Goal: Navigation & Orientation: Find specific page/section

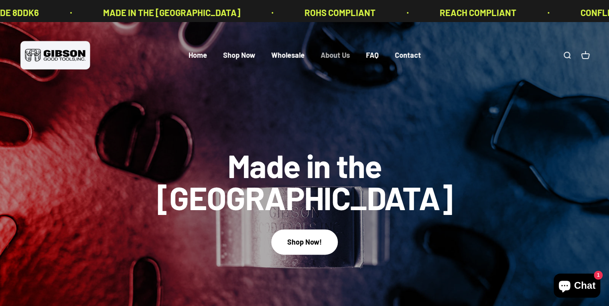
click at [345, 60] on link "About Us" at bounding box center [335, 55] width 29 height 9
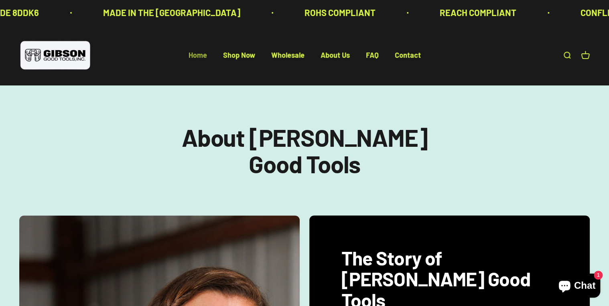
click at [189, 60] on link "Home" at bounding box center [198, 55] width 18 height 9
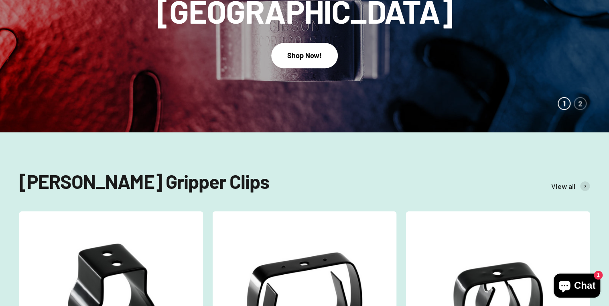
scroll to position [193, 0]
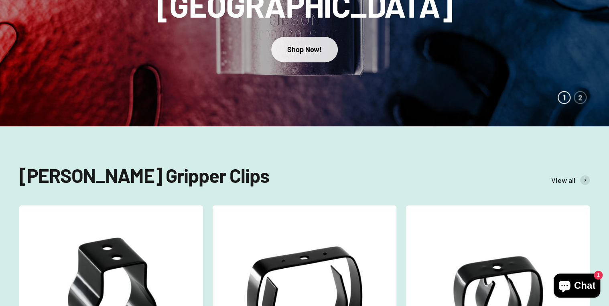
click at [322, 45] on div "Shop Now!" at bounding box center [304, 50] width 35 height 12
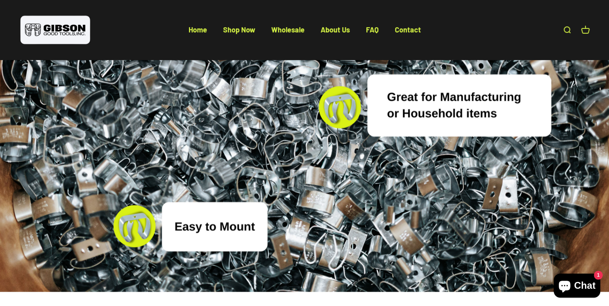
scroll to position [2921, 0]
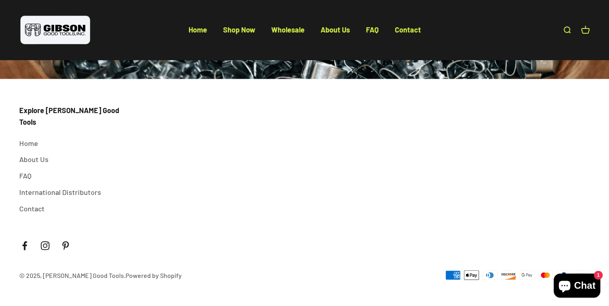
scroll to position [3201, 0]
click at [284, 30] on link "Wholesale" at bounding box center [287, 29] width 33 height 9
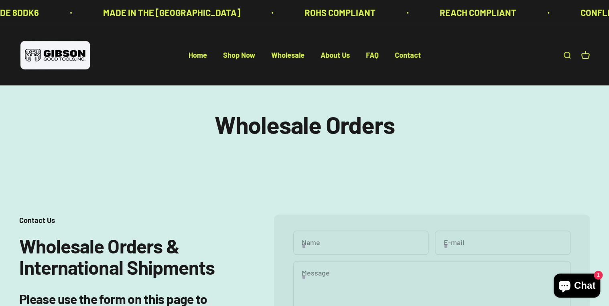
click at [59, 61] on img at bounding box center [55, 55] width 72 height 33
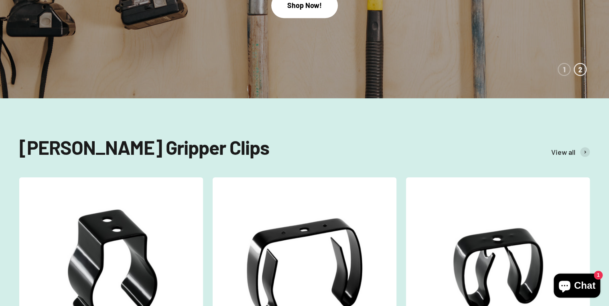
scroll to position [257, 0]
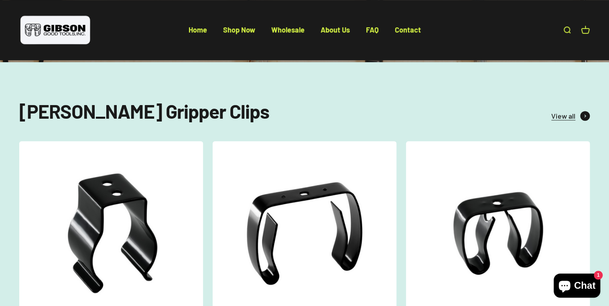
click at [584, 121] on span at bounding box center [585, 116] width 10 height 10
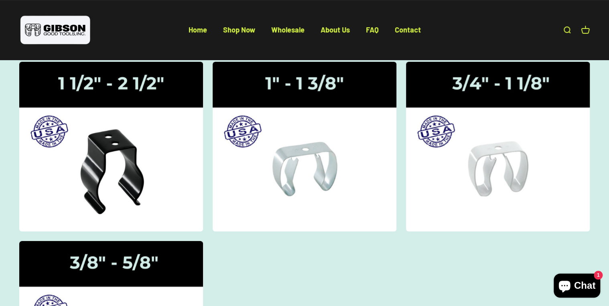
scroll to position [32, 0]
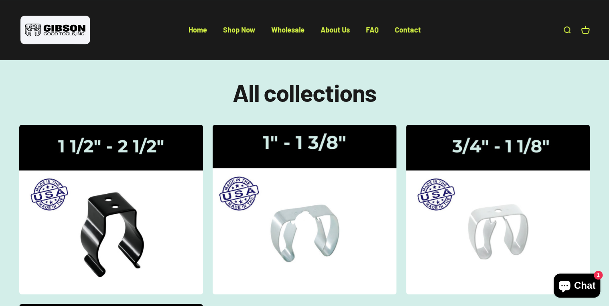
click at [298, 232] on icon at bounding box center [304, 222] width 19 height 19
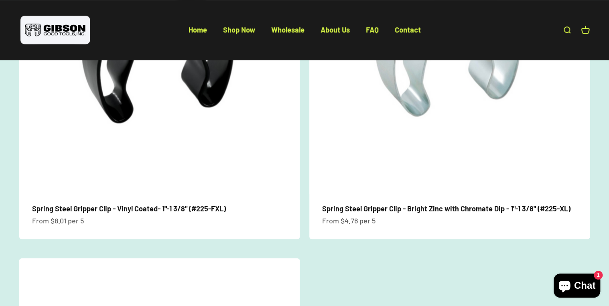
scroll to position [193, 0]
